Goal: Check status: Check status

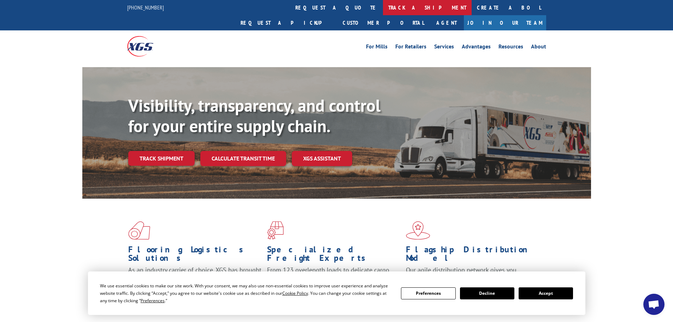
click at [383, 6] on link "track a shipment" at bounding box center [427, 7] width 89 height 15
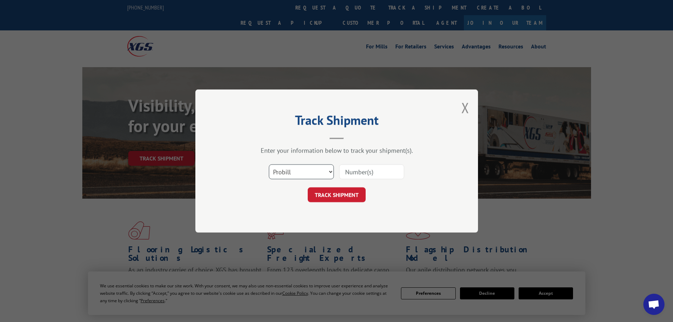
click at [295, 169] on select "Select category... Probill BOL PO" at bounding box center [301, 171] width 65 height 15
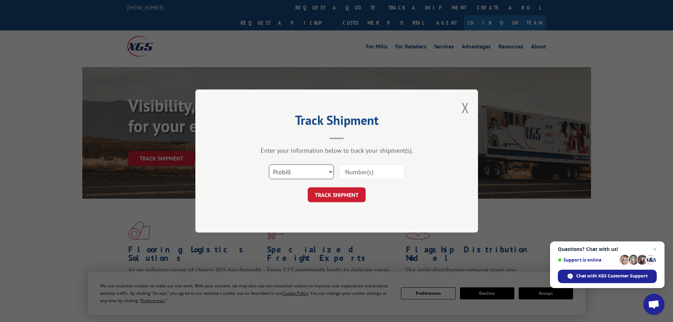
select select "bol"
click at [269, 164] on select "Select category... Probill BOL PO" at bounding box center [301, 171] width 65 height 15
click at [358, 178] on input at bounding box center [371, 171] width 65 height 15
paste input "5235560"
type input "5235560"
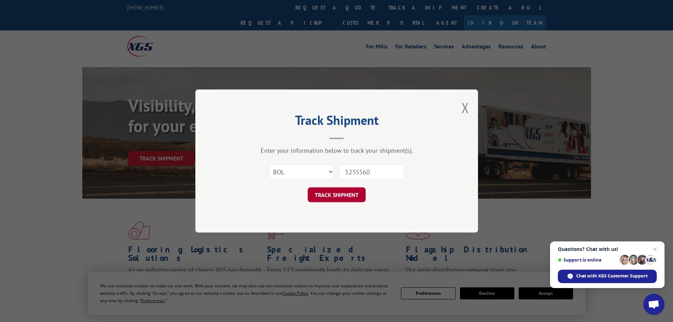
click at [339, 192] on button "TRACK SHIPMENT" at bounding box center [337, 194] width 58 height 15
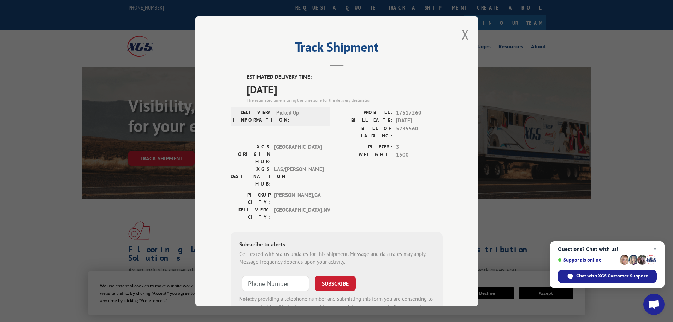
drag, startPoint x: 461, startPoint y: 31, endPoint x: 433, endPoint y: 19, distance: 31.0
click at [462, 32] on button "Close modal" at bounding box center [466, 34] width 8 height 19
